Goal: Task Accomplishment & Management: Manage account settings

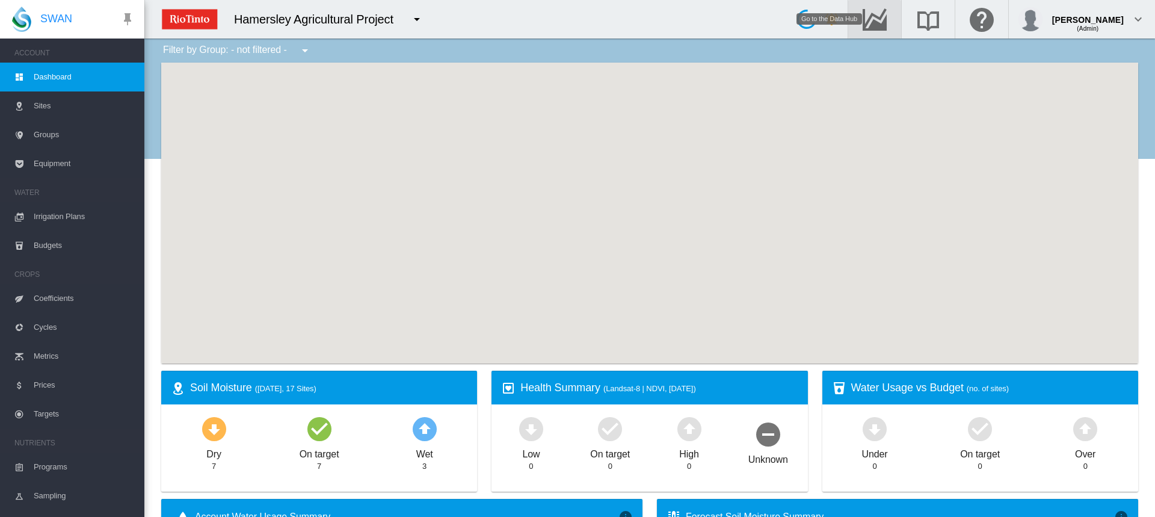
click at [889, 23] on md-icon "Go to the Data Hub" at bounding box center [874, 19] width 29 height 14
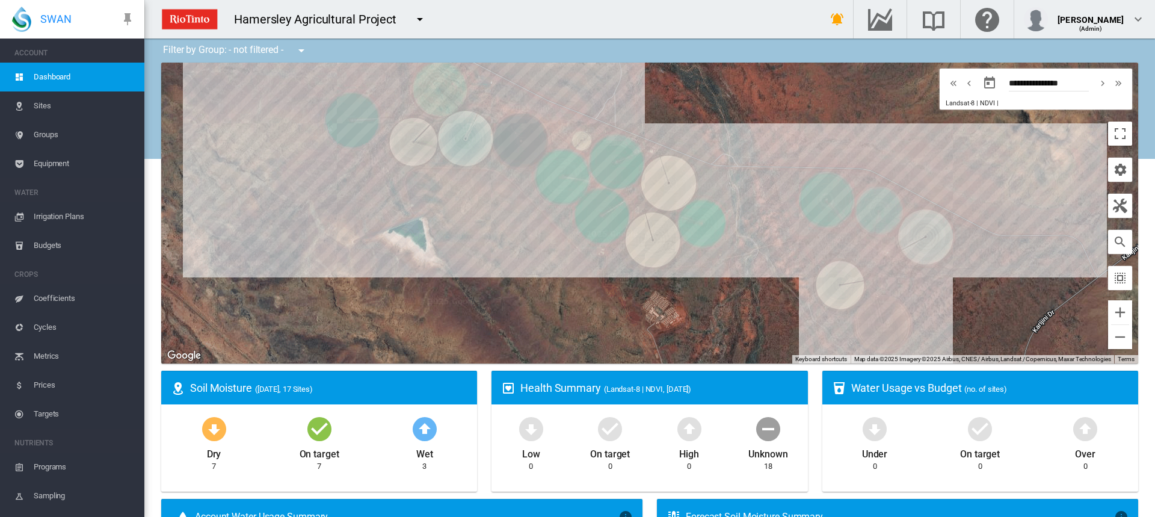
click at [49, 221] on span "Irrigation Plans" at bounding box center [84, 216] width 101 height 29
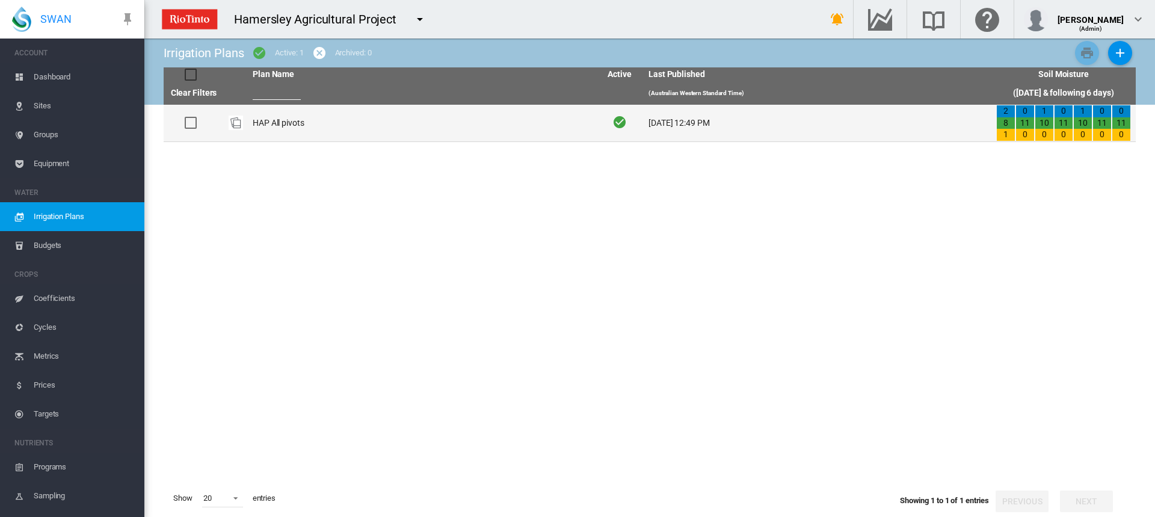
click at [266, 123] on td "HAP All pivots" at bounding box center [422, 123] width 348 height 37
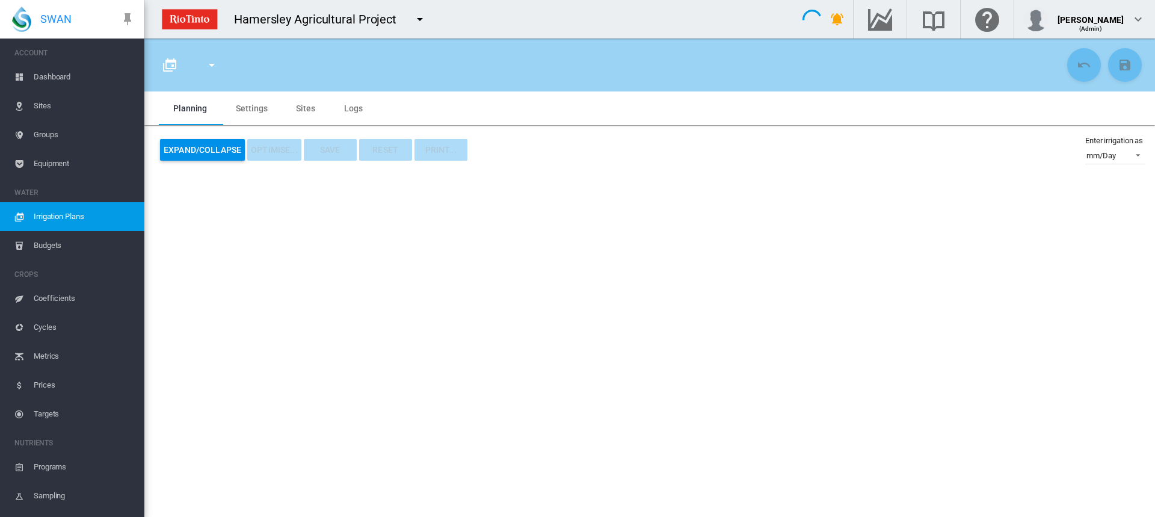
type input "**********"
type input "*"
type input "*****"
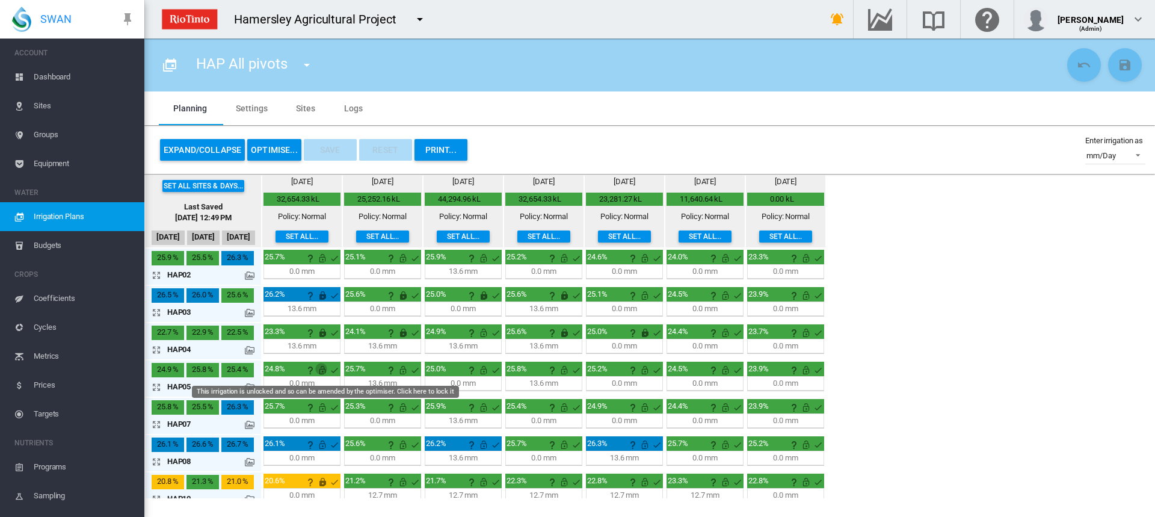
click at [319, 373] on md-icon "This irrigation is unlocked and so can be amended by the optimiser. Click here …" at bounding box center [322, 370] width 14 height 14
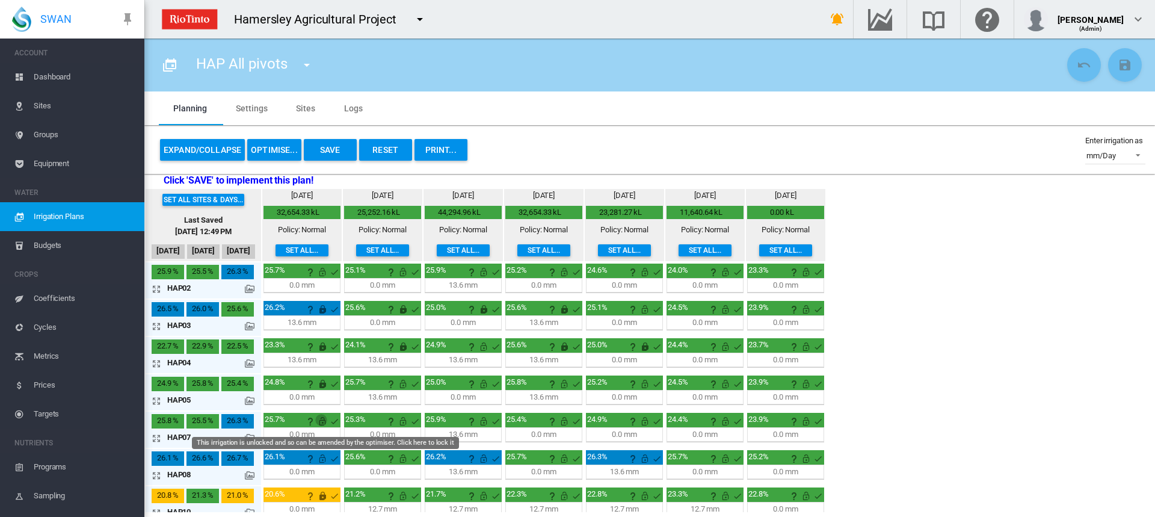
click at [321, 425] on md-icon "This irrigation is unlocked and so can be amended by the optimiser. Click here …" at bounding box center [322, 421] width 14 height 14
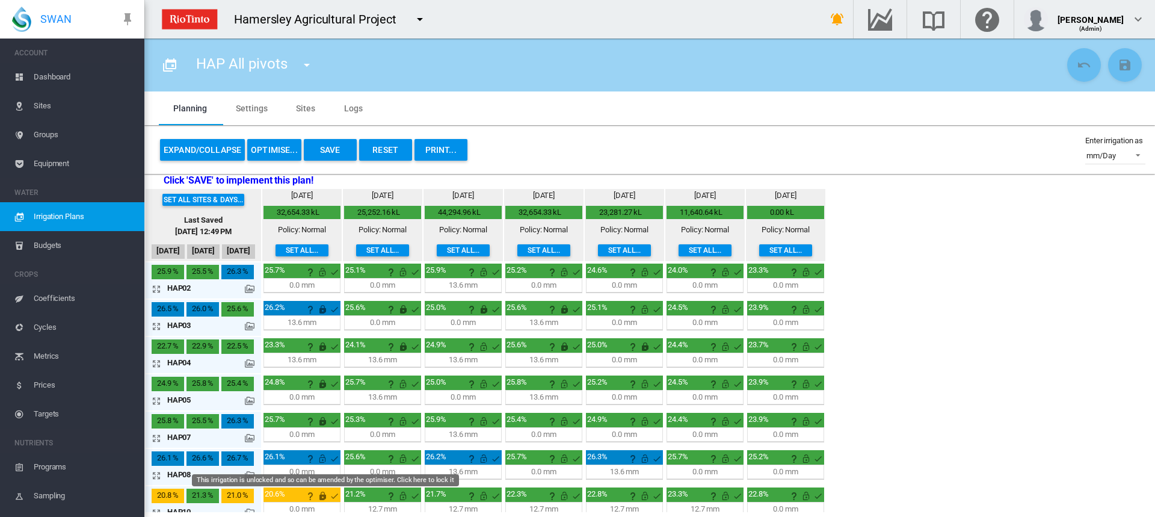
click at [325, 456] on md-icon "This irrigation is unlocked and so can be amended by the optimiser. Click here …" at bounding box center [322, 458] width 14 height 14
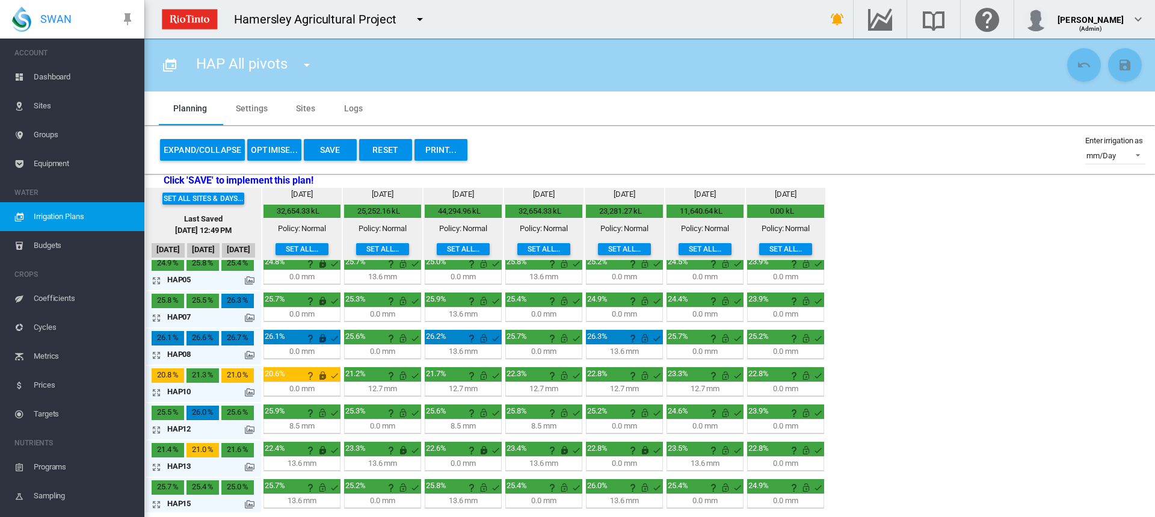
scroll to position [161, 0]
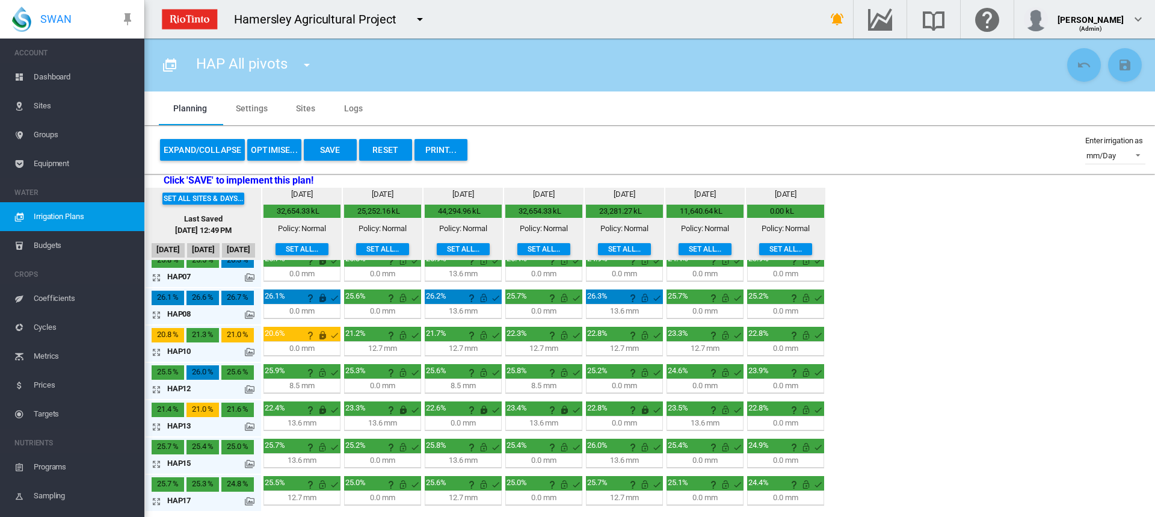
click at [153, 349] on md-icon "icon-arrow-expand" at bounding box center [159, 352] width 14 height 14
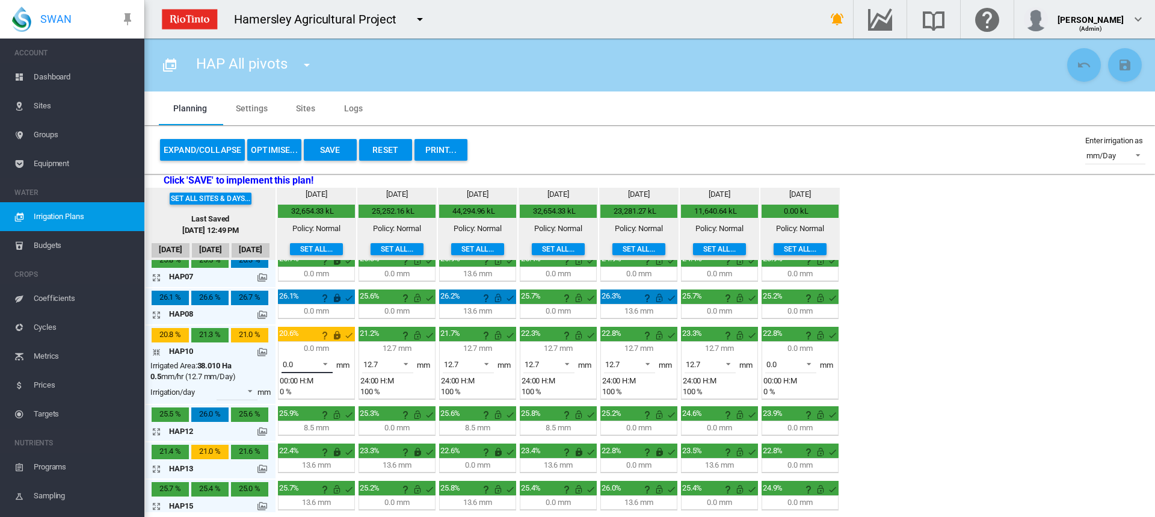
click at [322, 362] on span at bounding box center [322, 362] width 14 height 11
click at [310, 386] on md-option "12.7" at bounding box center [314, 392] width 82 height 29
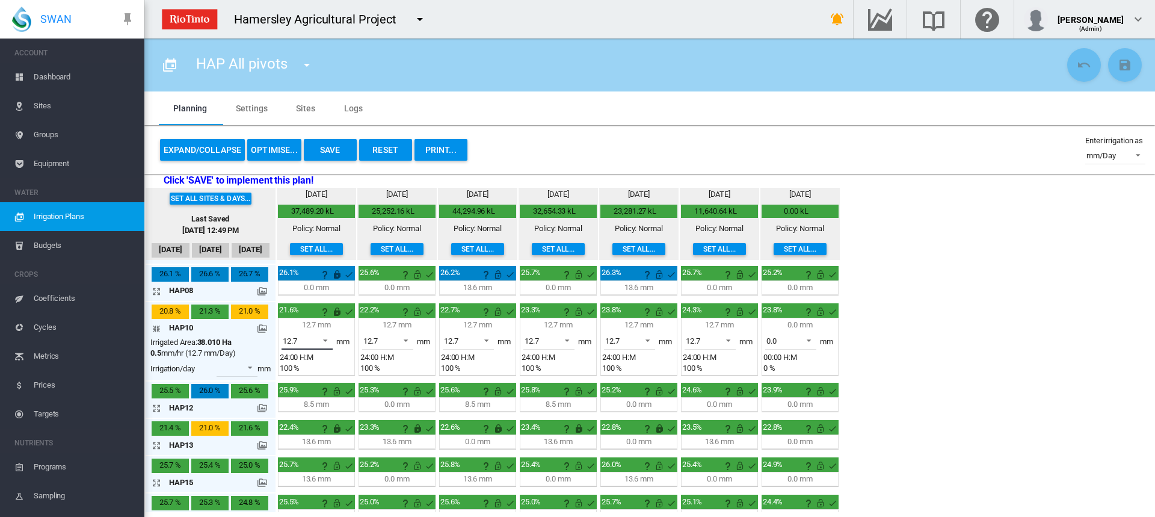
scroll to position [203, 0]
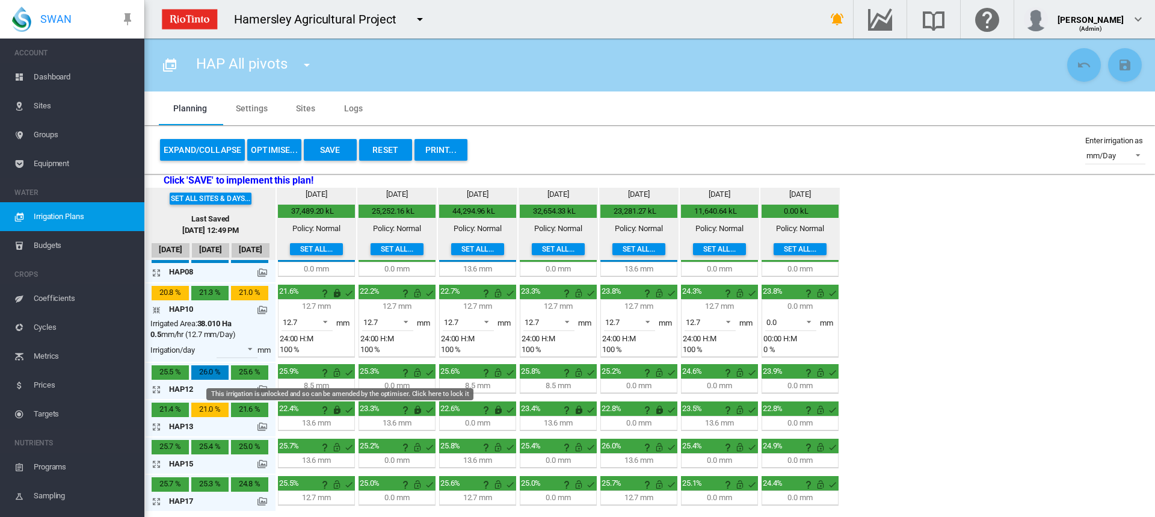
click at [337, 375] on md-icon "This irrigation is unlocked and so can be amended by the optimiser. Click here …" at bounding box center [337, 372] width 14 height 14
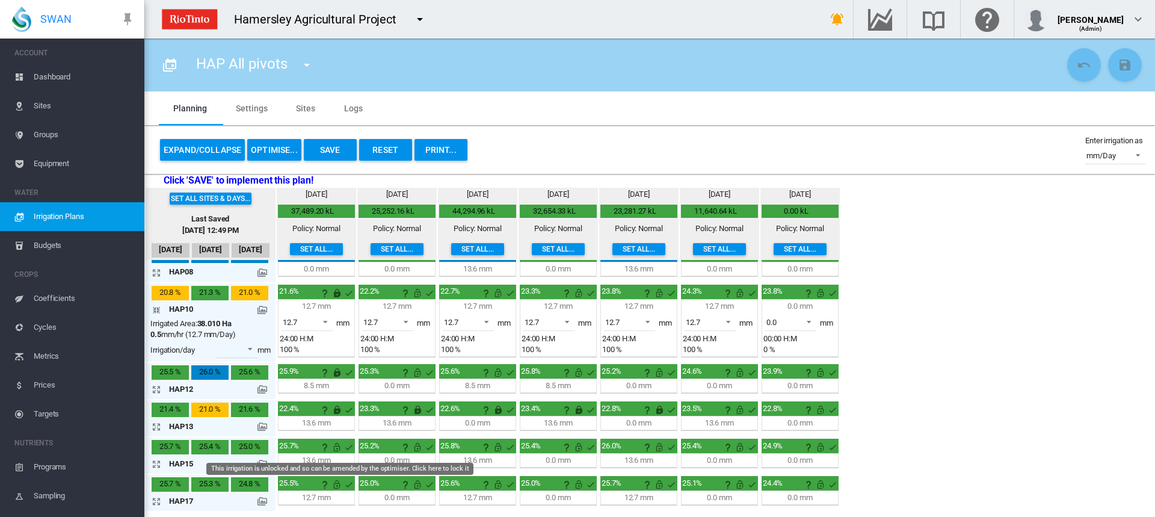
click at [336, 445] on md-icon "This irrigation is unlocked and so can be amended by the optimiser. Click here …" at bounding box center [337, 447] width 14 height 14
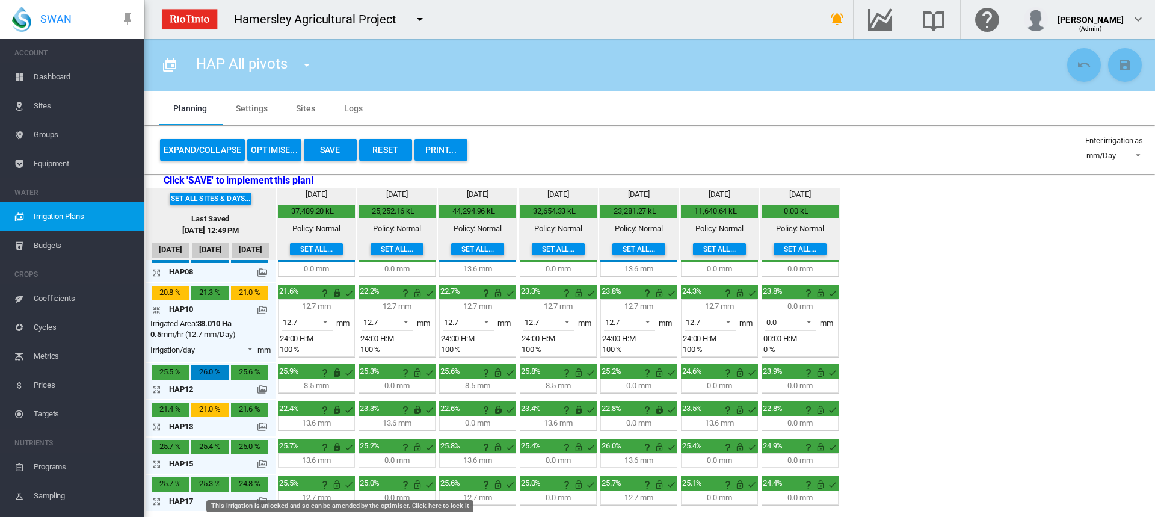
click at [336, 484] on md-icon "This irrigation is unlocked and so can be amended by the optimiser. Click here …" at bounding box center [337, 484] width 14 height 14
click at [328, 147] on button "Save" at bounding box center [330, 150] width 53 height 22
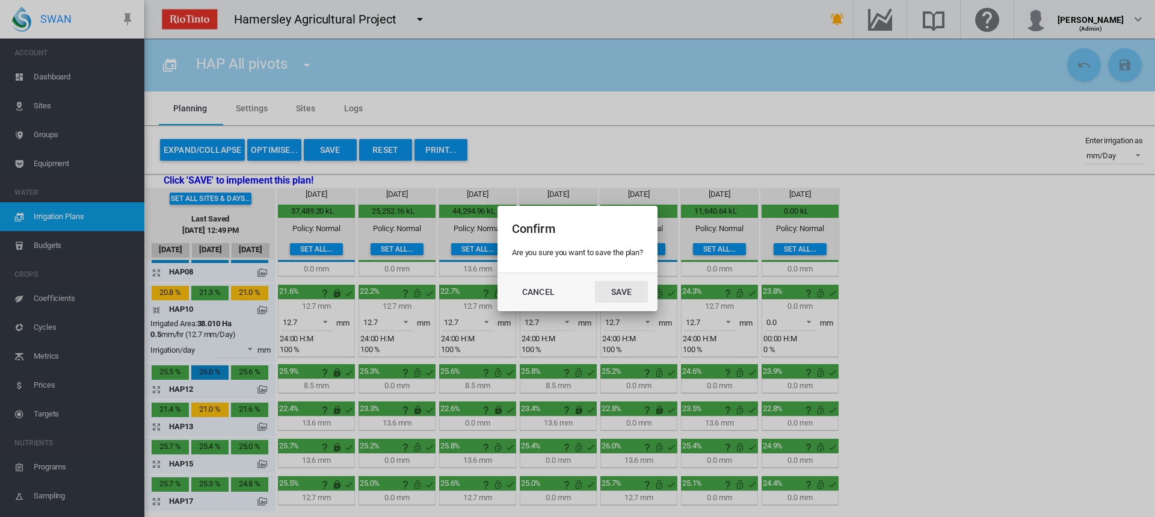
click at [630, 295] on button "Save" at bounding box center [621, 292] width 53 height 22
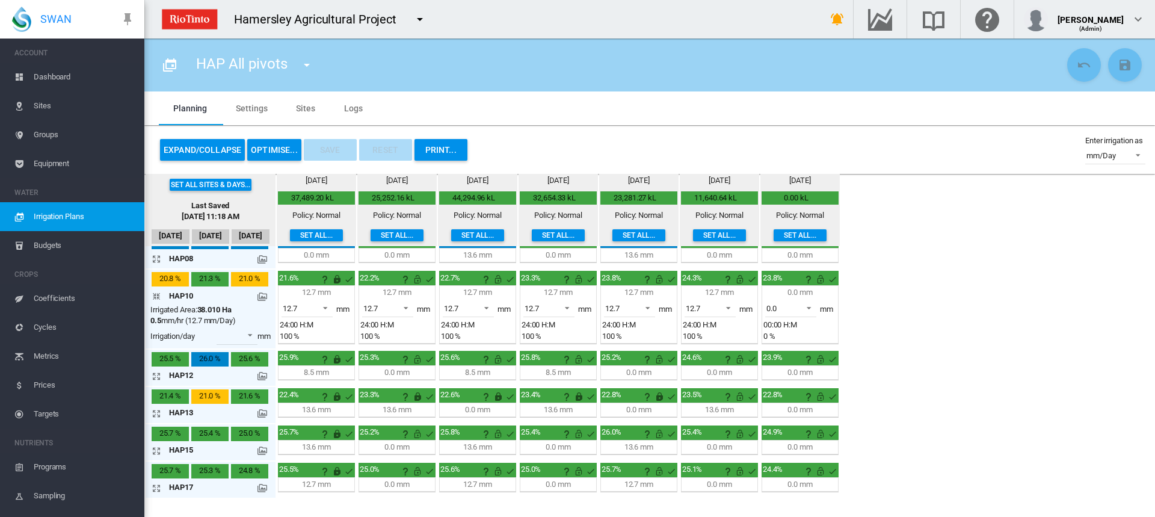
click at [153, 292] on md-icon "icon-arrow-collapse" at bounding box center [159, 296] width 14 height 14
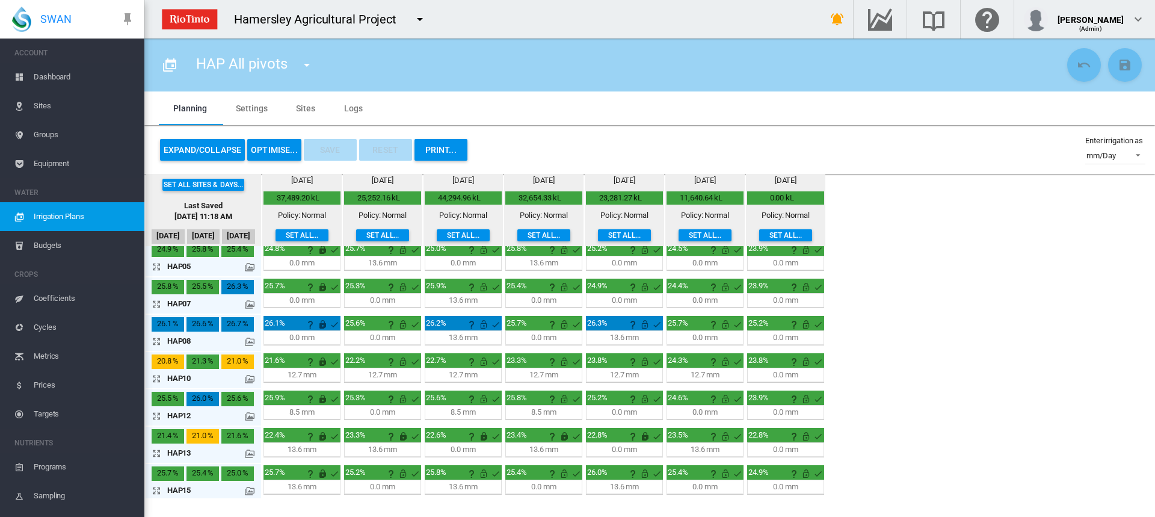
scroll to position [161, 0]
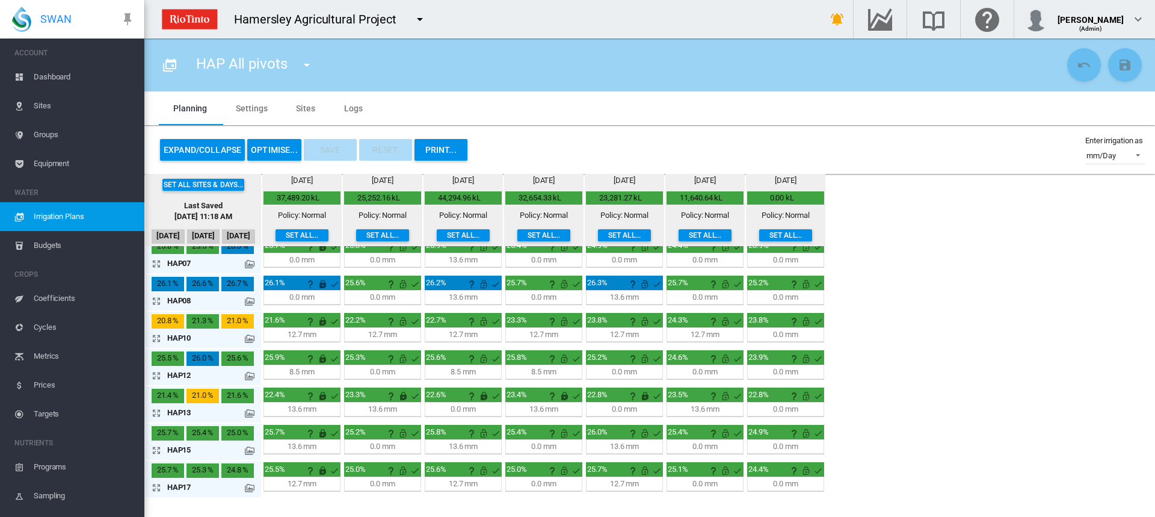
drag, startPoint x: 159, startPoint y: 340, endPoint x: 167, endPoint y: 340, distance: 7.8
click at [159, 340] on md-icon "icon-arrow-expand" at bounding box center [159, 338] width 14 height 14
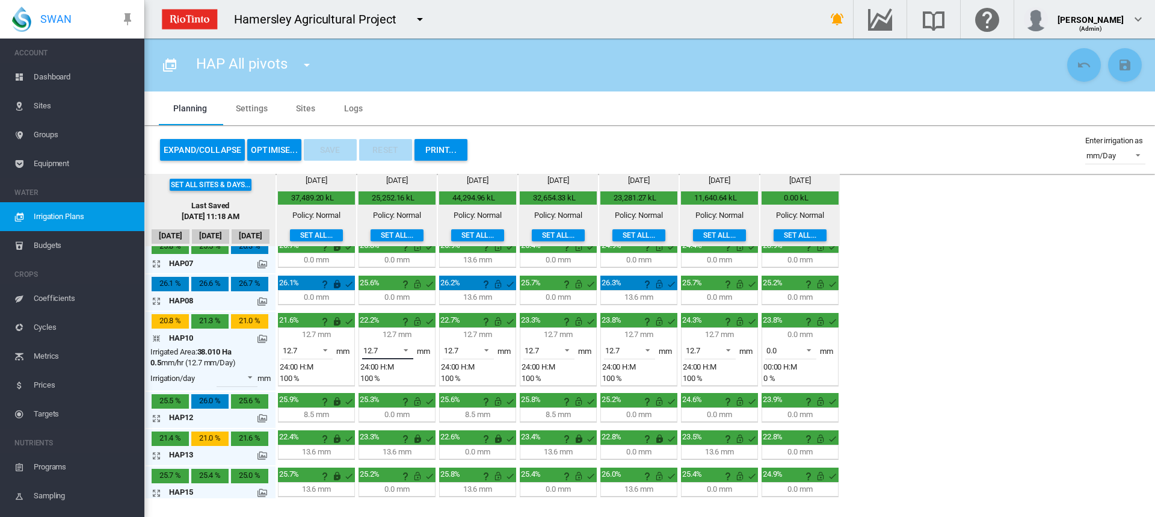
click at [410, 351] on span at bounding box center [402, 348] width 14 height 11
click at [385, 328] on md-option "0.0" at bounding box center [395, 321] width 82 height 29
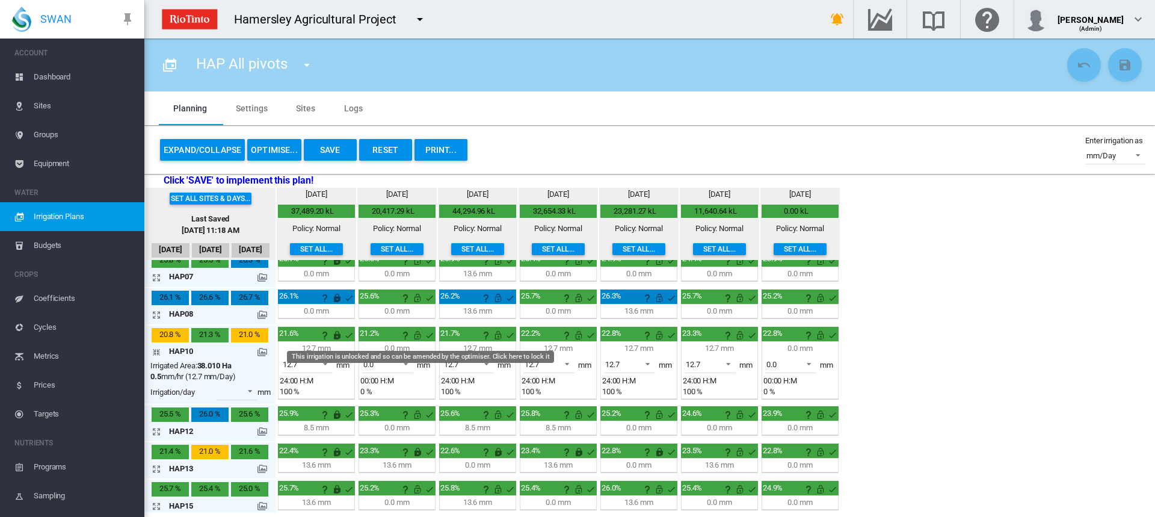
click at [418, 337] on md-icon "This irrigation is unlocked and so can be amended by the optimiser. Click here …" at bounding box center [417, 335] width 14 height 14
click at [485, 363] on span at bounding box center [483, 362] width 14 height 11
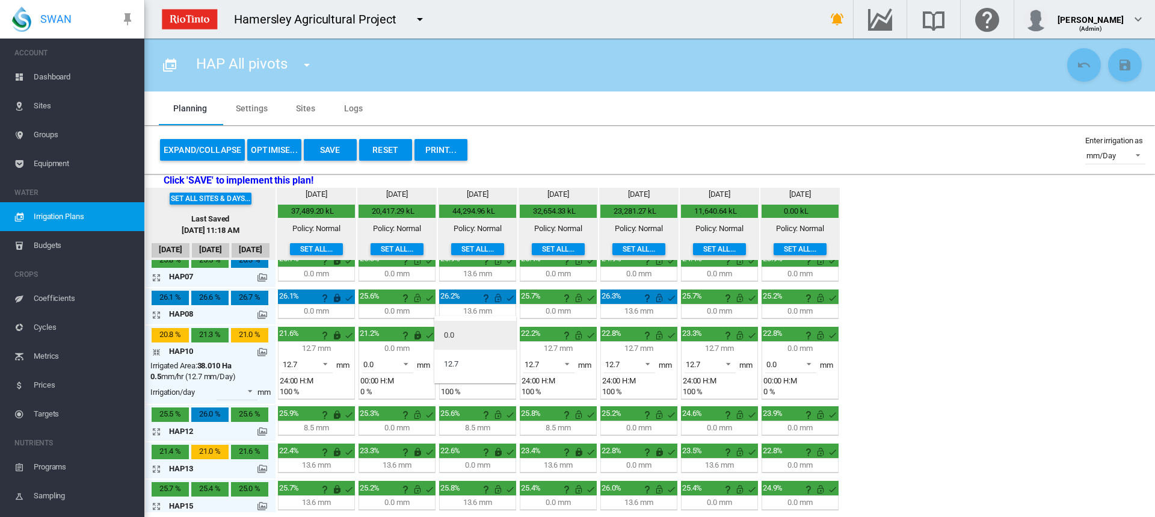
click at [476, 342] on md-option "0.0" at bounding box center [475, 335] width 82 height 29
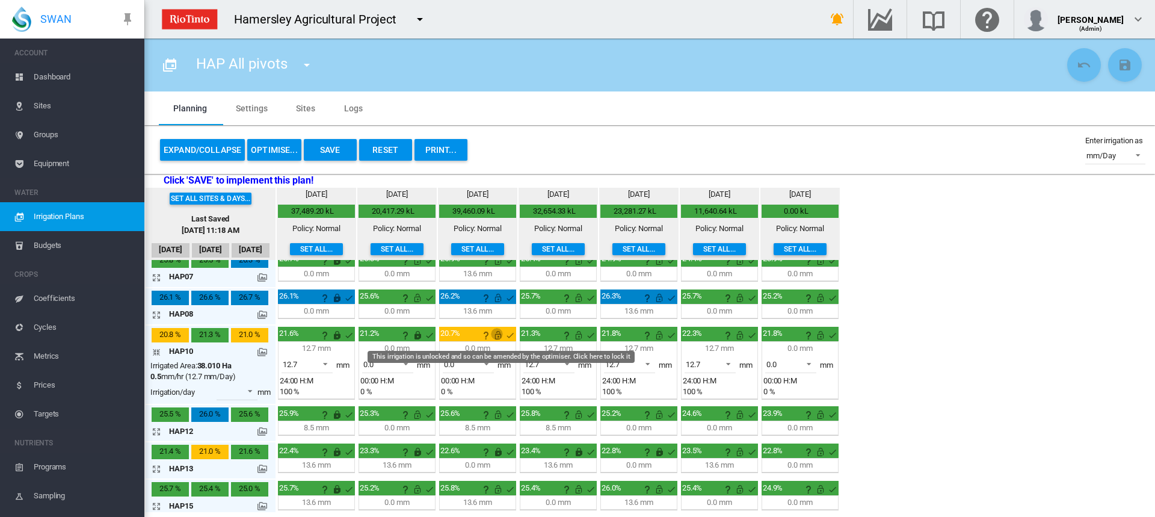
drag, startPoint x: 496, startPoint y: 337, endPoint x: 473, endPoint y: 357, distance: 31.1
click at [496, 338] on md-icon "This irrigation is unlocked and so can be amended by the optimiser. Click here …" at bounding box center [498, 335] width 14 height 14
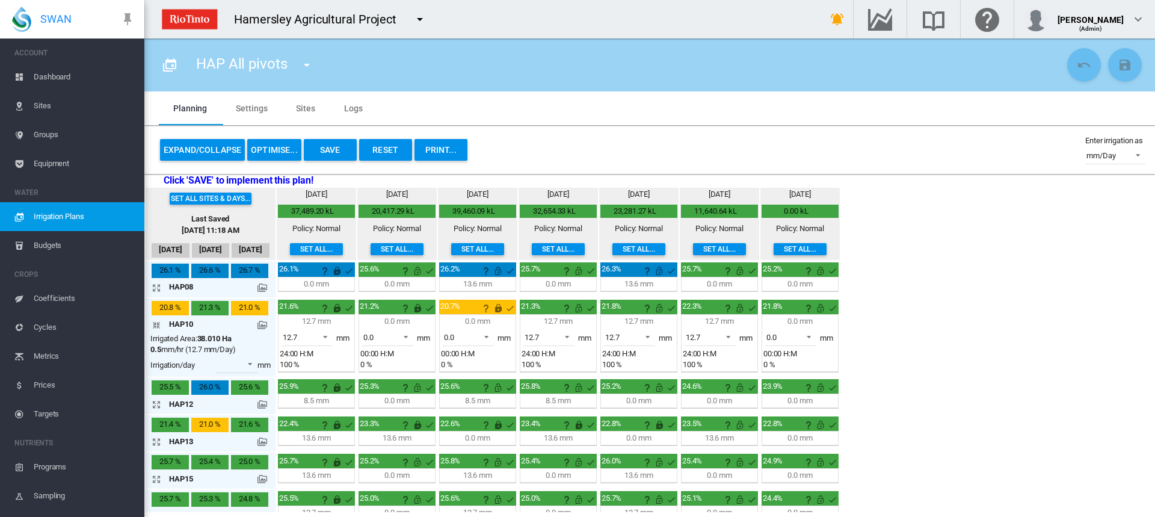
scroll to position [203, 0]
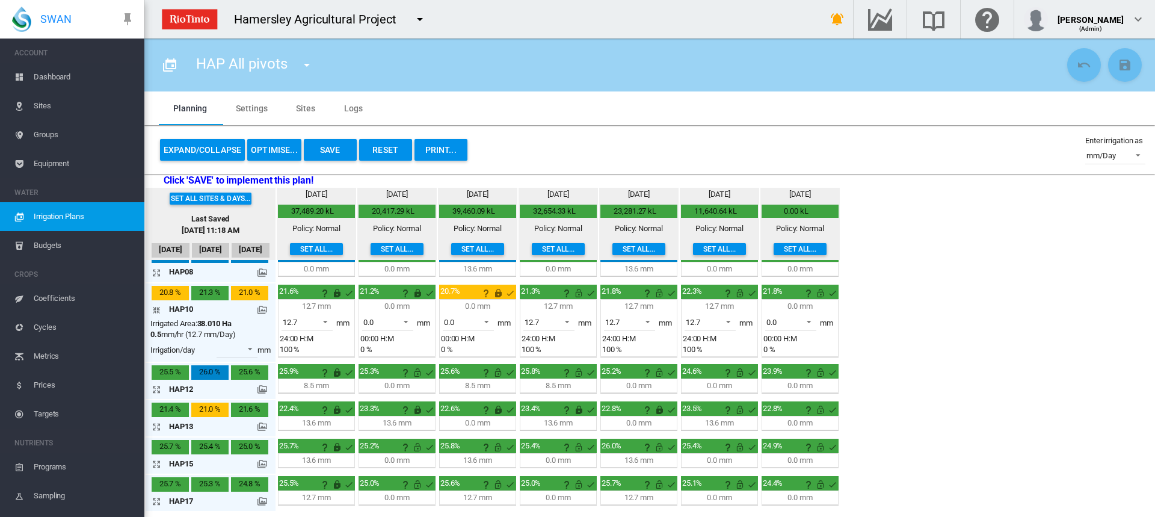
click at [157, 466] on md-icon "icon-arrow-expand" at bounding box center [159, 464] width 14 height 14
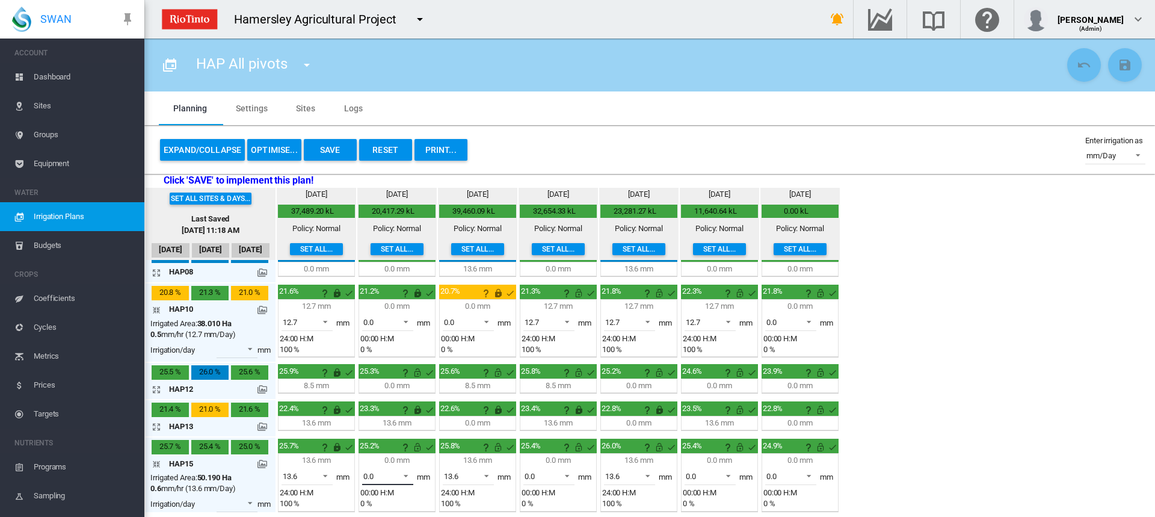
click at [408, 478] on span at bounding box center [402, 474] width 14 height 11
click at [381, 487] on md-option "13.6" at bounding box center [395, 492] width 82 height 29
click at [321, 149] on button "Save" at bounding box center [330, 150] width 53 height 22
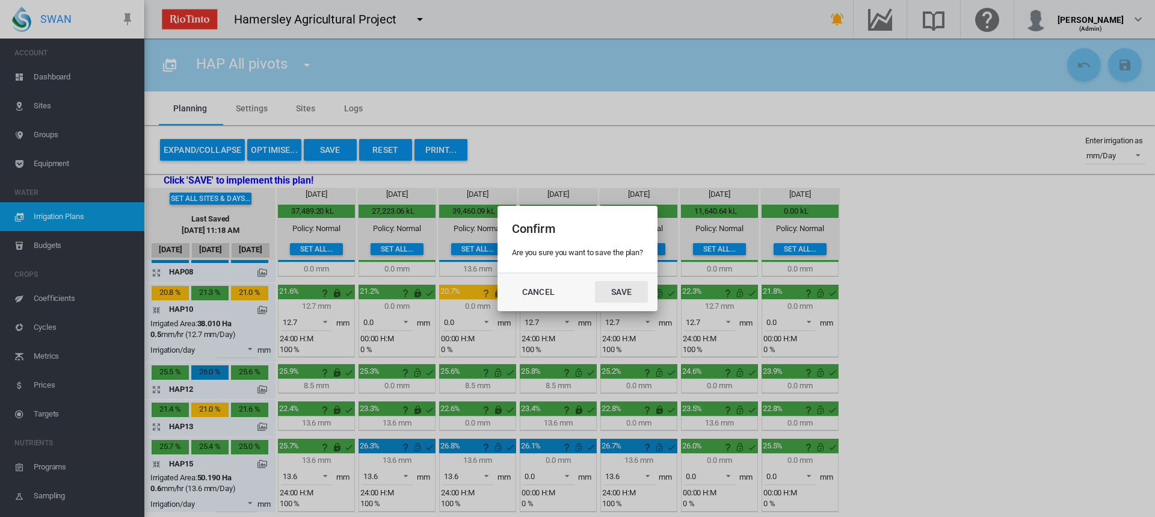
click at [618, 297] on button "Save" at bounding box center [621, 292] width 53 height 22
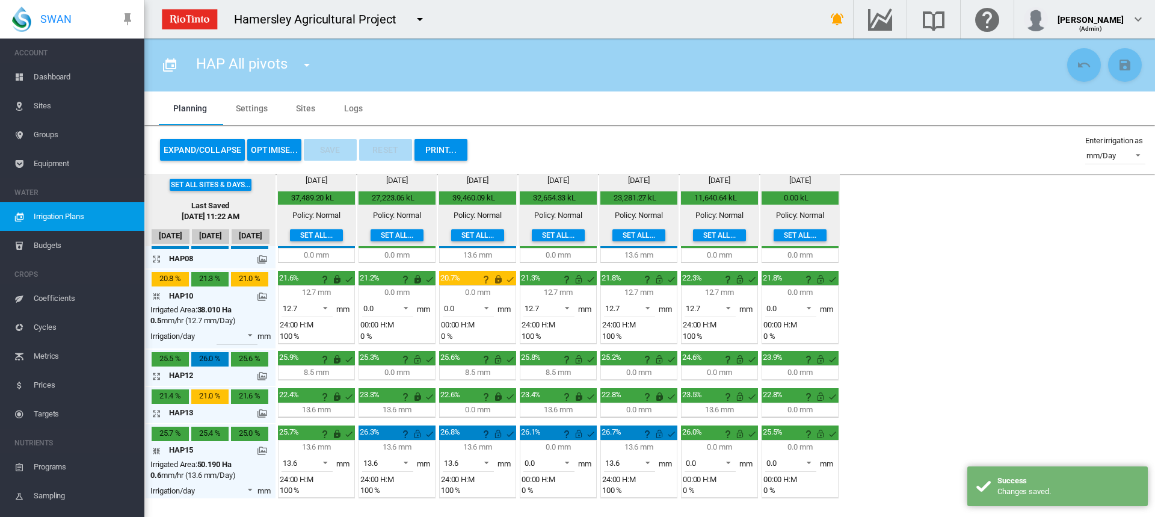
click at [269, 148] on button "OPTIMISE..." at bounding box center [274, 150] width 54 height 22
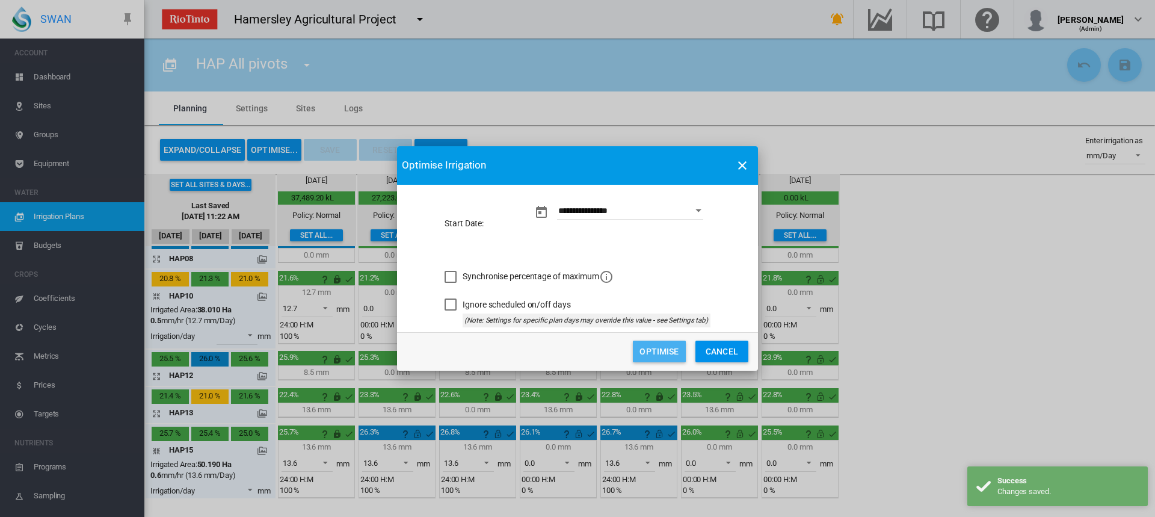
click at [672, 354] on button "Optimise" at bounding box center [659, 351] width 53 height 22
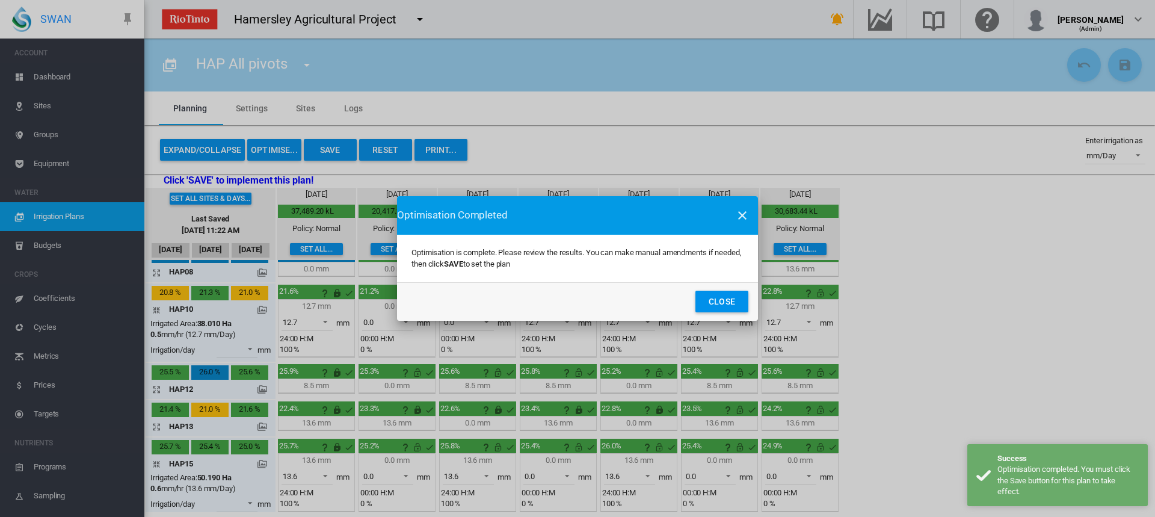
click at [407, 476] on div "Optimisation Completed Optimisation is complete. Please review the results. You…" at bounding box center [577, 258] width 1155 height 517
drag, startPoint x: 715, startPoint y: 306, endPoint x: 654, endPoint y: 351, distance: 75.7
click at [715, 305] on button "Close" at bounding box center [721, 302] width 53 height 22
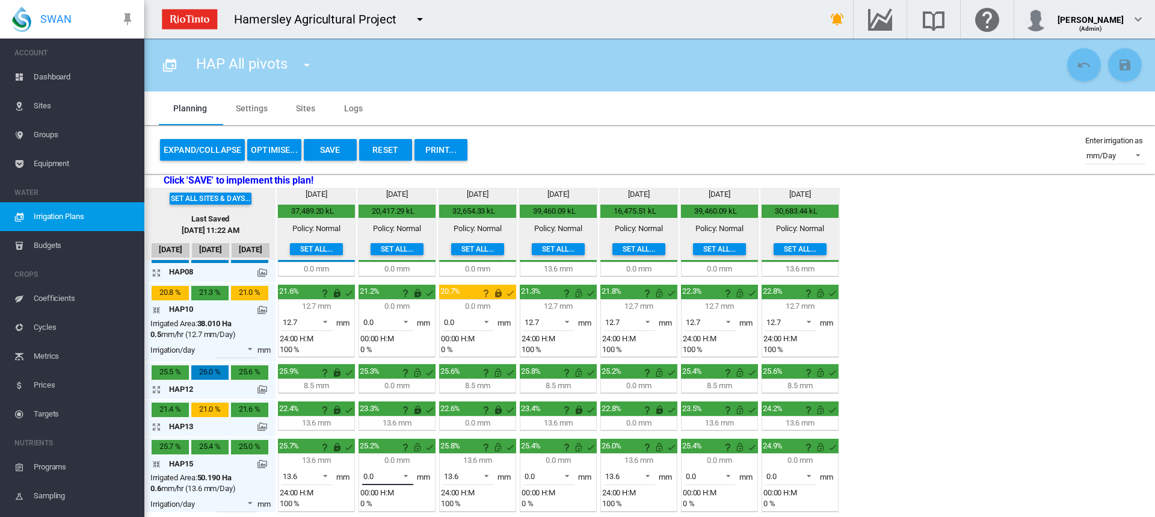
click at [402, 475] on span at bounding box center [402, 474] width 14 height 11
click at [383, 493] on md-option "13.6" at bounding box center [395, 492] width 82 height 29
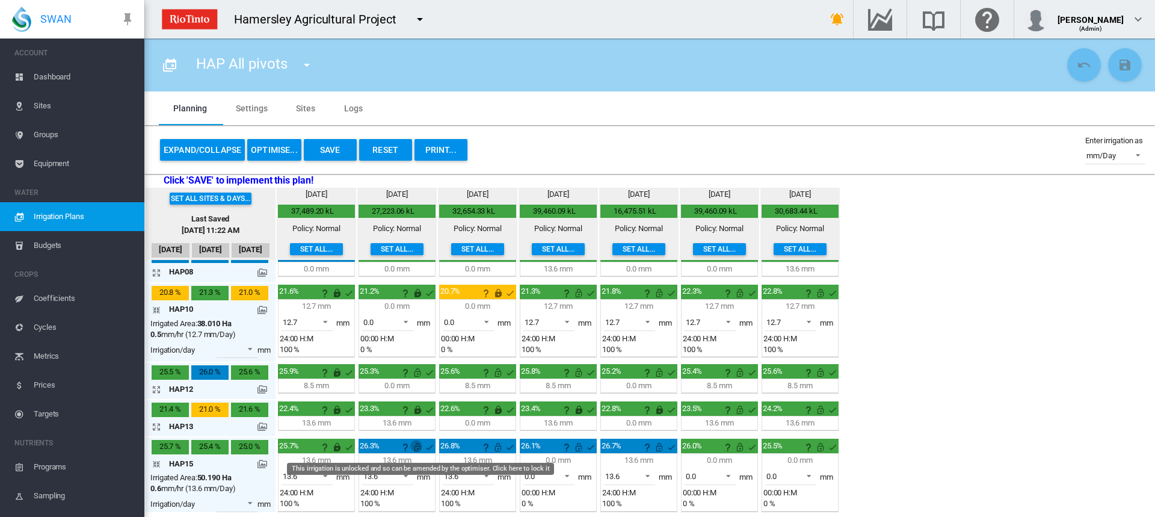
click at [416, 445] on md-icon "This irrigation is unlocked and so can be amended by the optimiser. Click here …" at bounding box center [417, 447] width 14 height 14
click at [272, 152] on button "OPTIMISE..." at bounding box center [274, 150] width 54 height 22
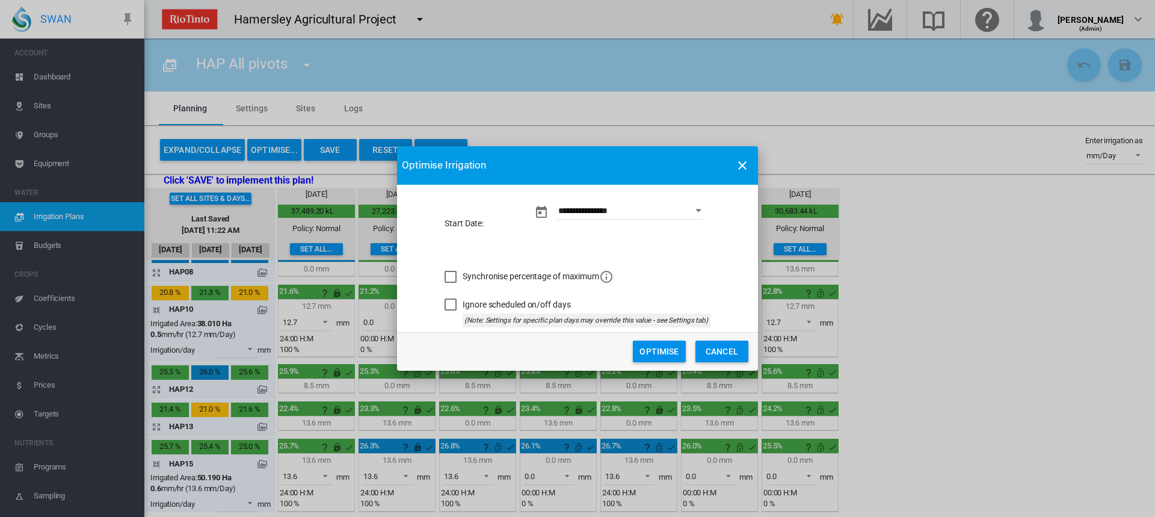
click at [673, 348] on button "Optimise" at bounding box center [659, 351] width 53 height 22
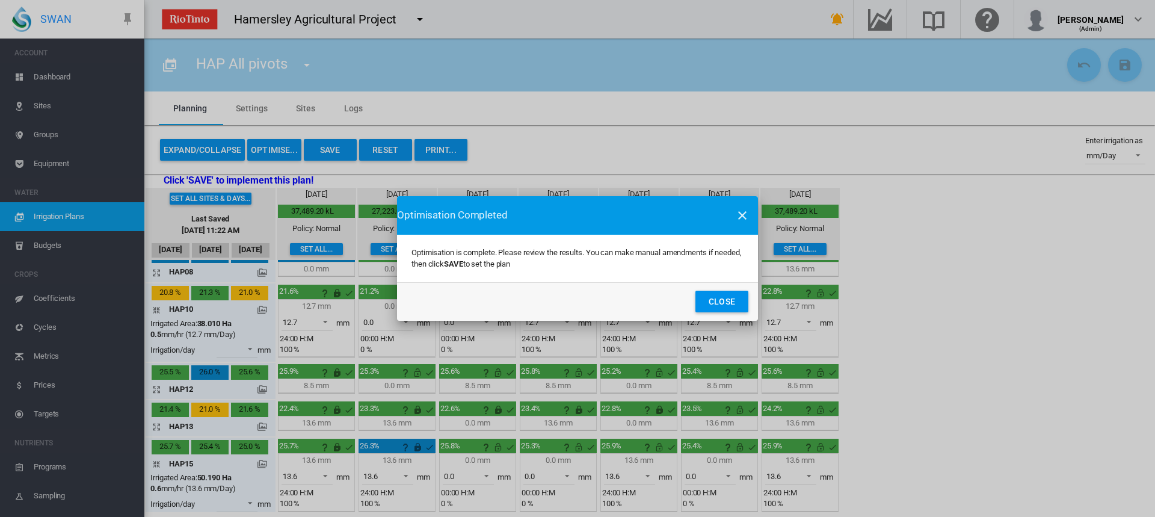
drag, startPoint x: 734, startPoint y: 304, endPoint x: 707, endPoint y: 327, distance: 35.4
click at [734, 304] on button "Close" at bounding box center [721, 302] width 53 height 22
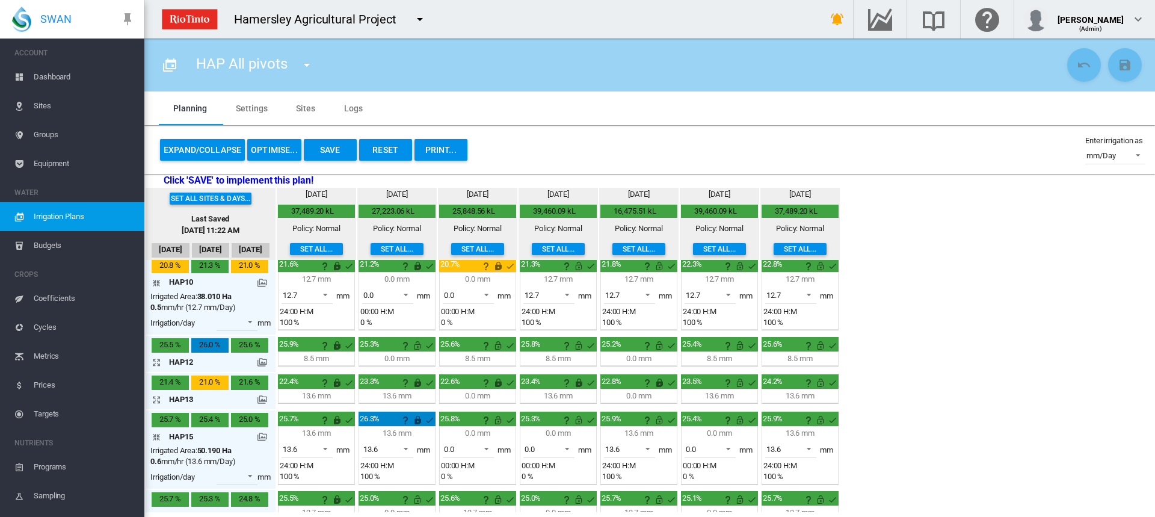
scroll to position [245, 0]
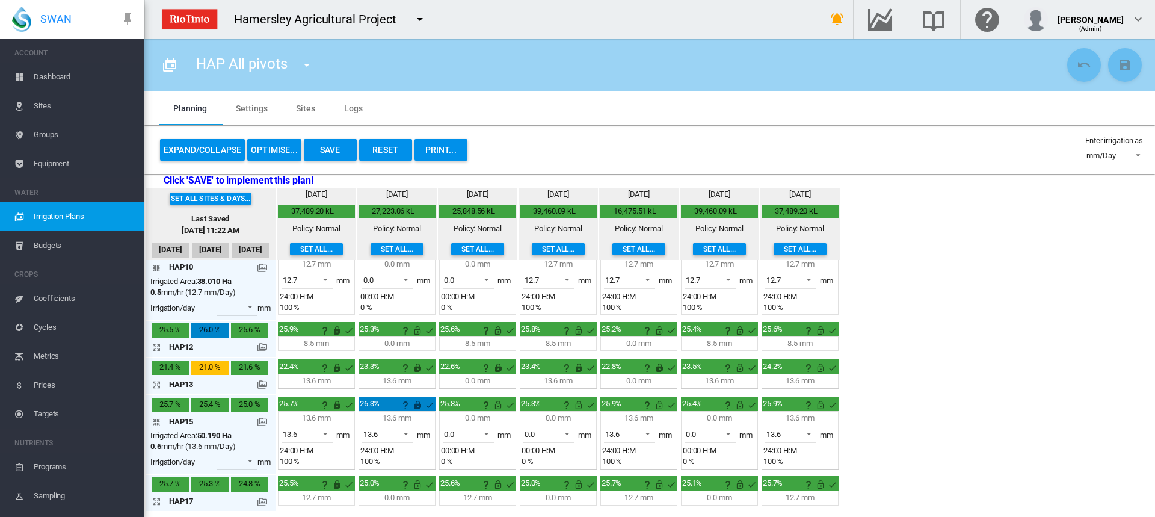
click at [156, 423] on md-icon "icon-arrow-collapse" at bounding box center [159, 421] width 14 height 14
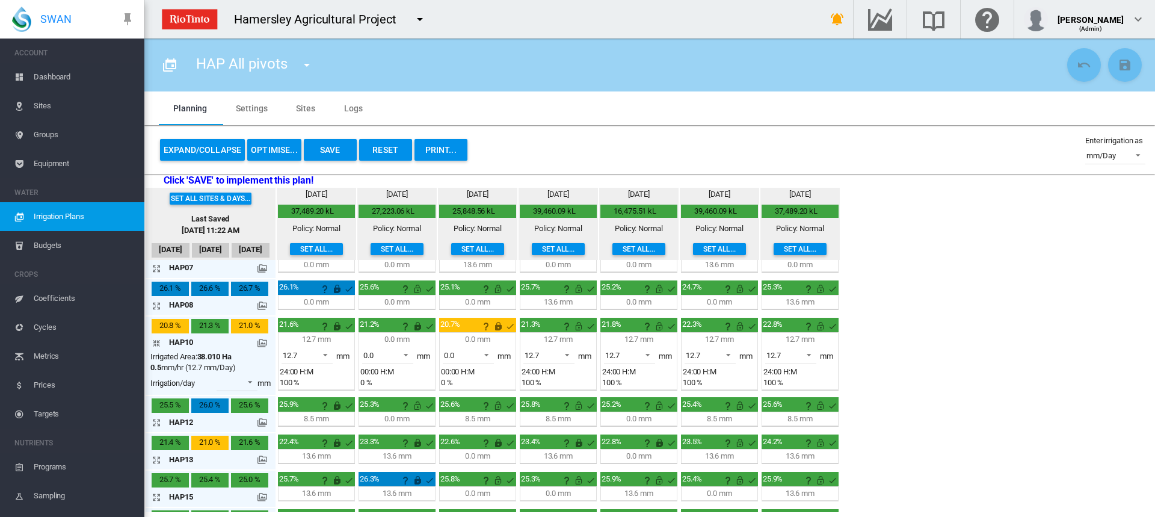
scroll to position [143, 0]
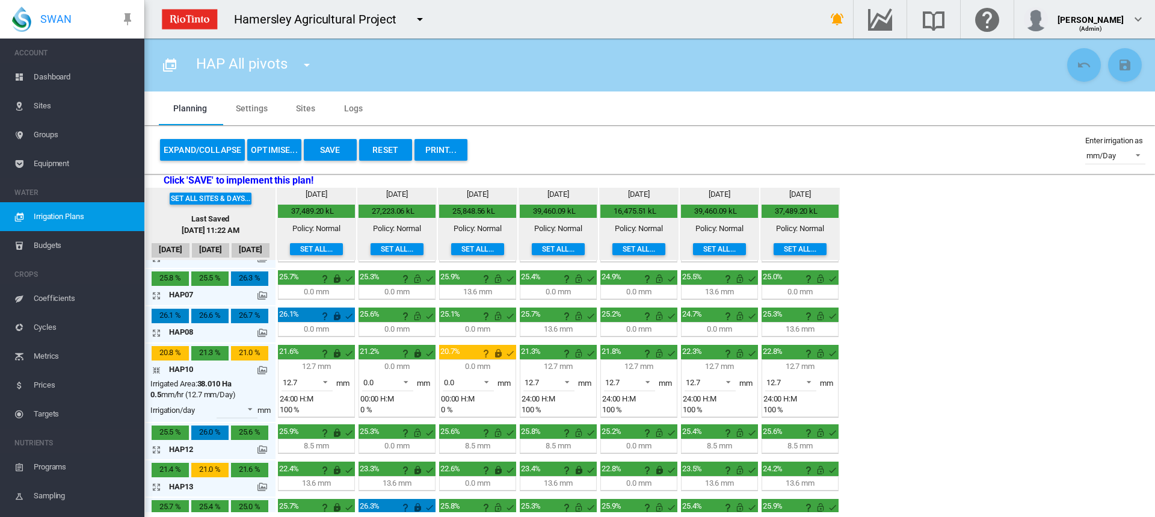
click at [159, 369] on md-icon "icon-arrow-collapse" at bounding box center [159, 370] width 14 height 14
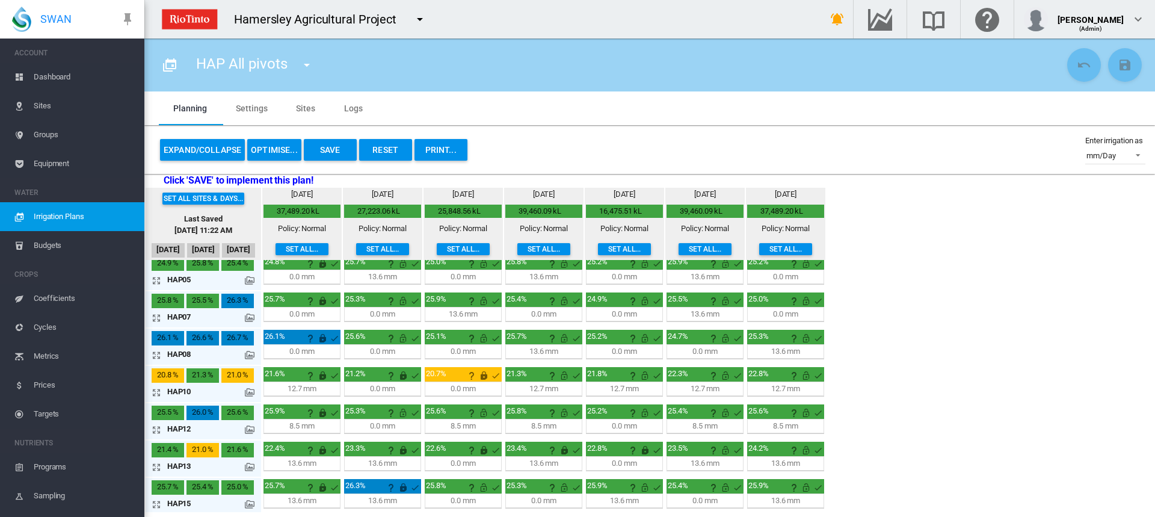
scroll to position [161, 0]
